Goal: Find specific page/section: Find specific page/section

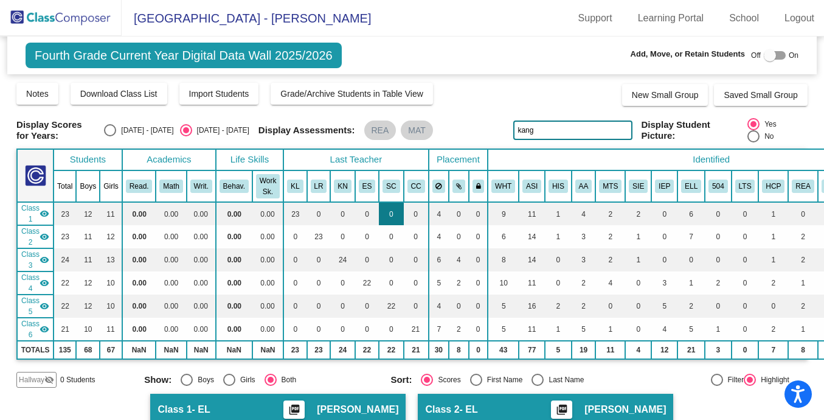
scroll to position [33, 0]
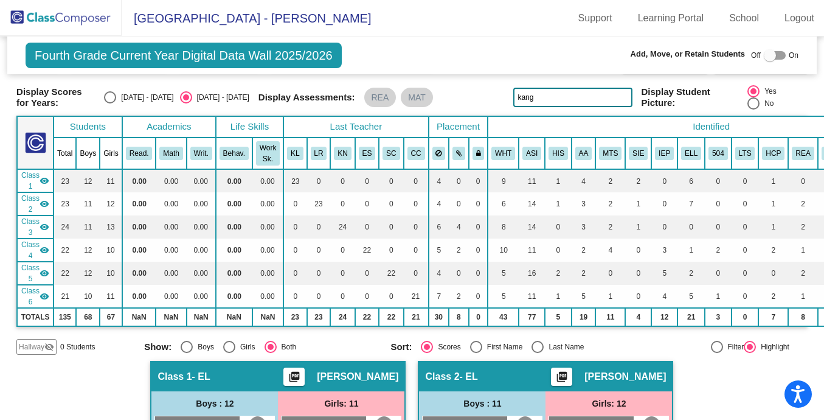
click at [81, 24] on img at bounding box center [61, 18] width 122 height 36
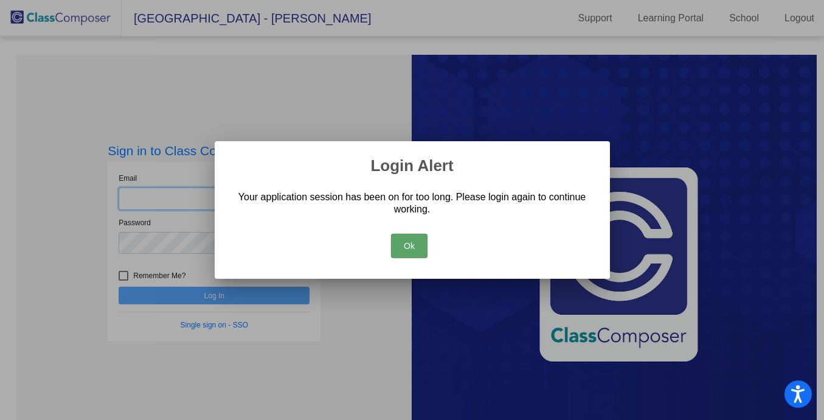
type input "[PERSON_NAME][EMAIL_ADDRESS][PERSON_NAME][DOMAIN_NAME]"
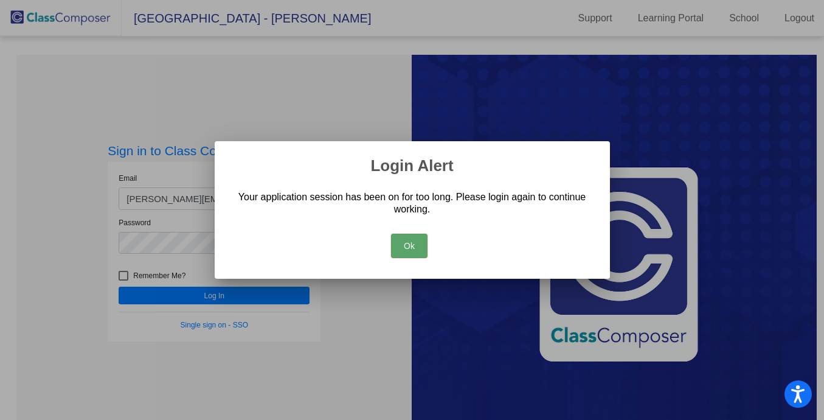
click at [422, 249] on button "Ok" at bounding box center [409, 245] width 36 height 24
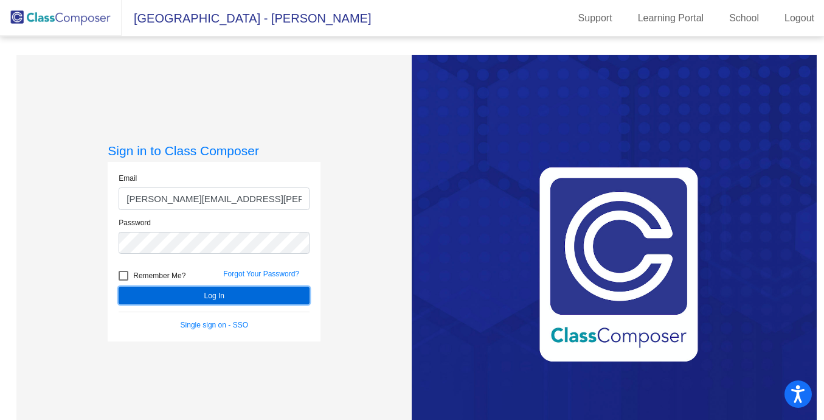
click at [210, 291] on button "Log In" at bounding box center [214, 295] width 191 height 18
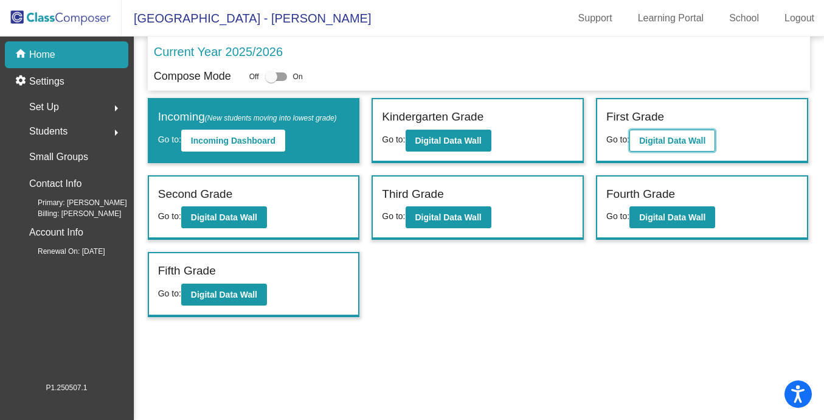
click at [693, 137] on b "Digital Data Wall" at bounding box center [672, 141] width 66 height 10
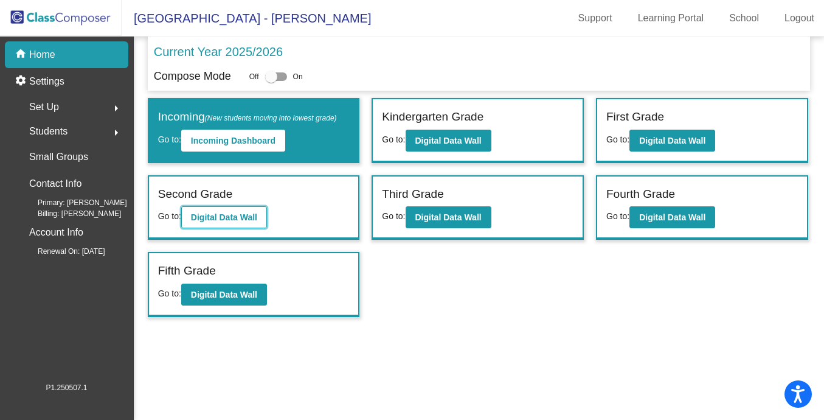
click at [210, 218] on b "Digital Data Wall" at bounding box center [224, 217] width 66 height 10
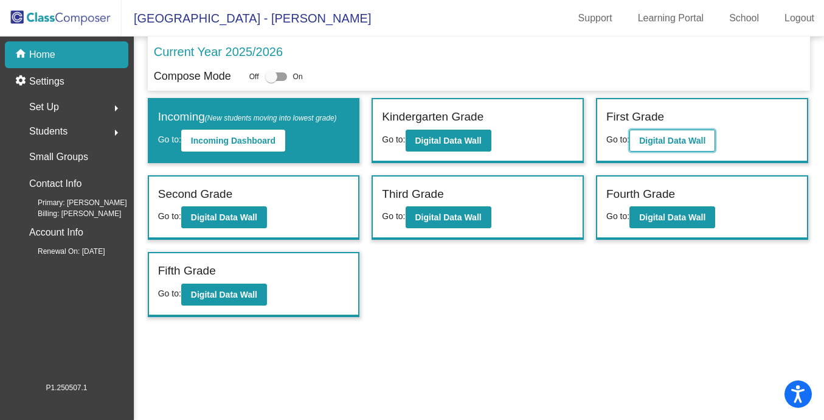
click at [672, 144] on b "Digital Data Wall" at bounding box center [672, 141] width 66 height 10
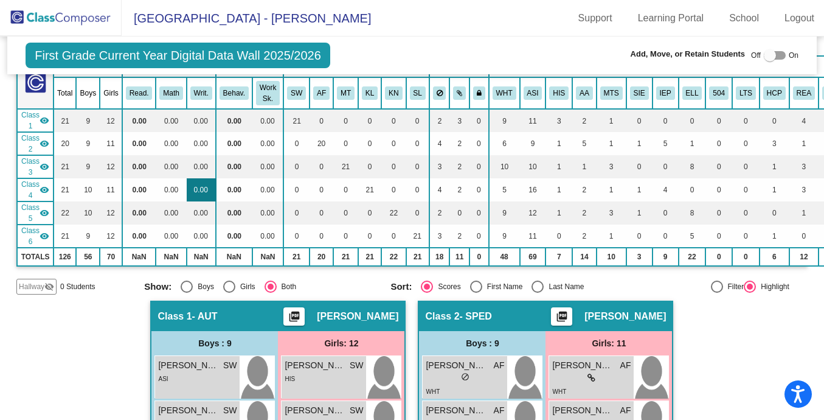
scroll to position [94, 0]
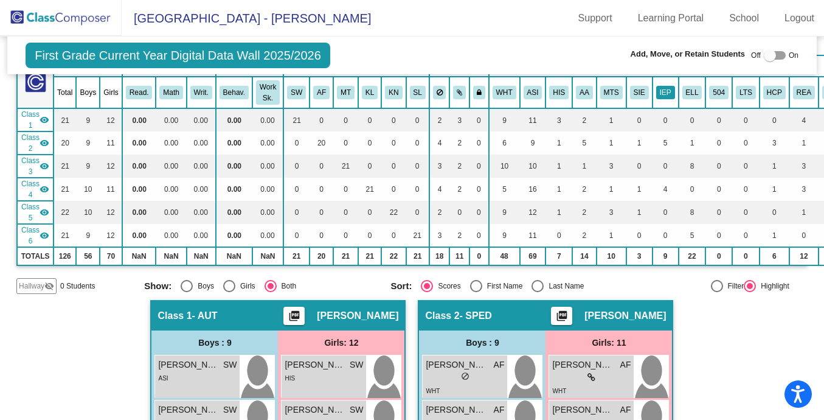
click at [666, 93] on button "IEP" at bounding box center [665, 92] width 19 height 13
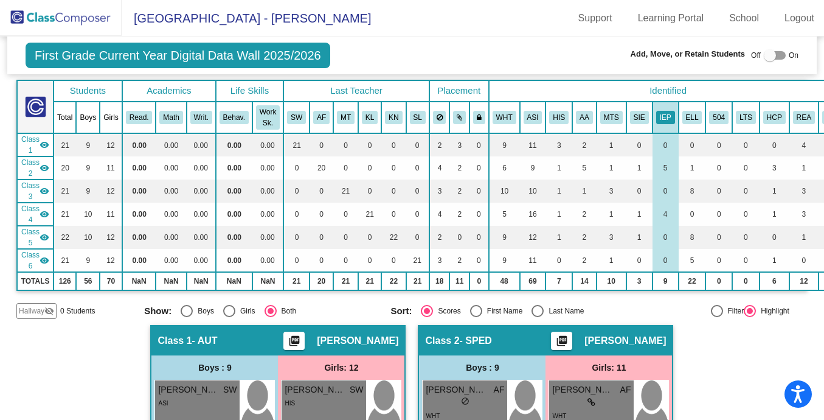
scroll to position [0, 0]
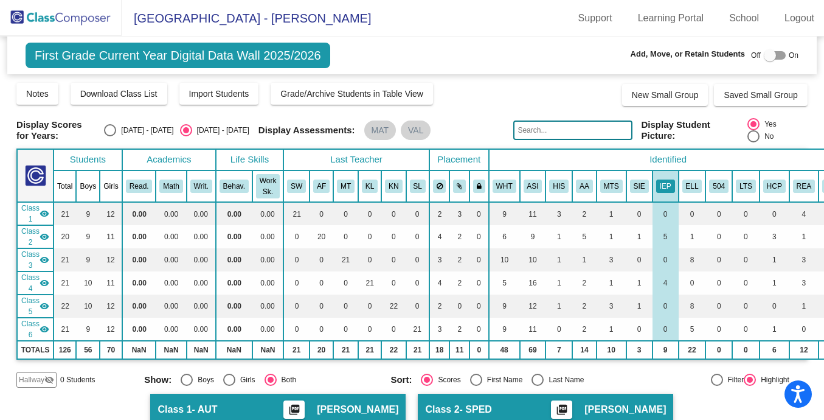
click at [81, 21] on img at bounding box center [61, 18] width 122 height 36
